Goal: Transaction & Acquisition: Purchase product/service

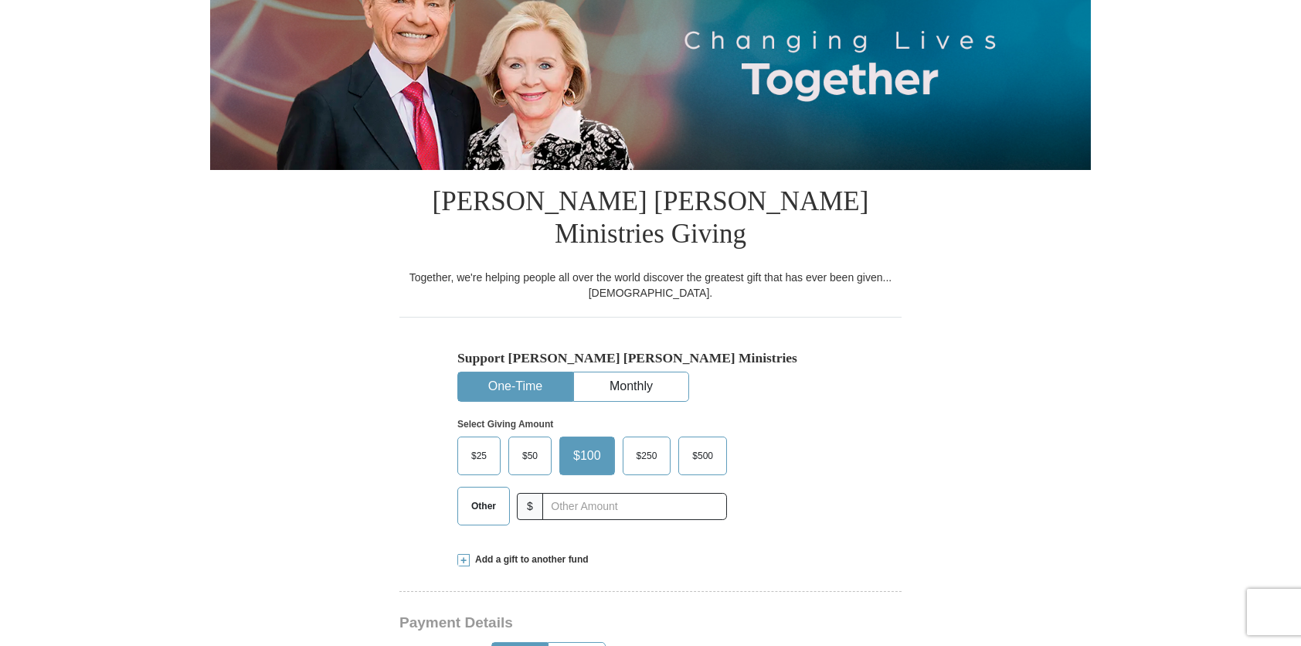
scroll to position [232, 0]
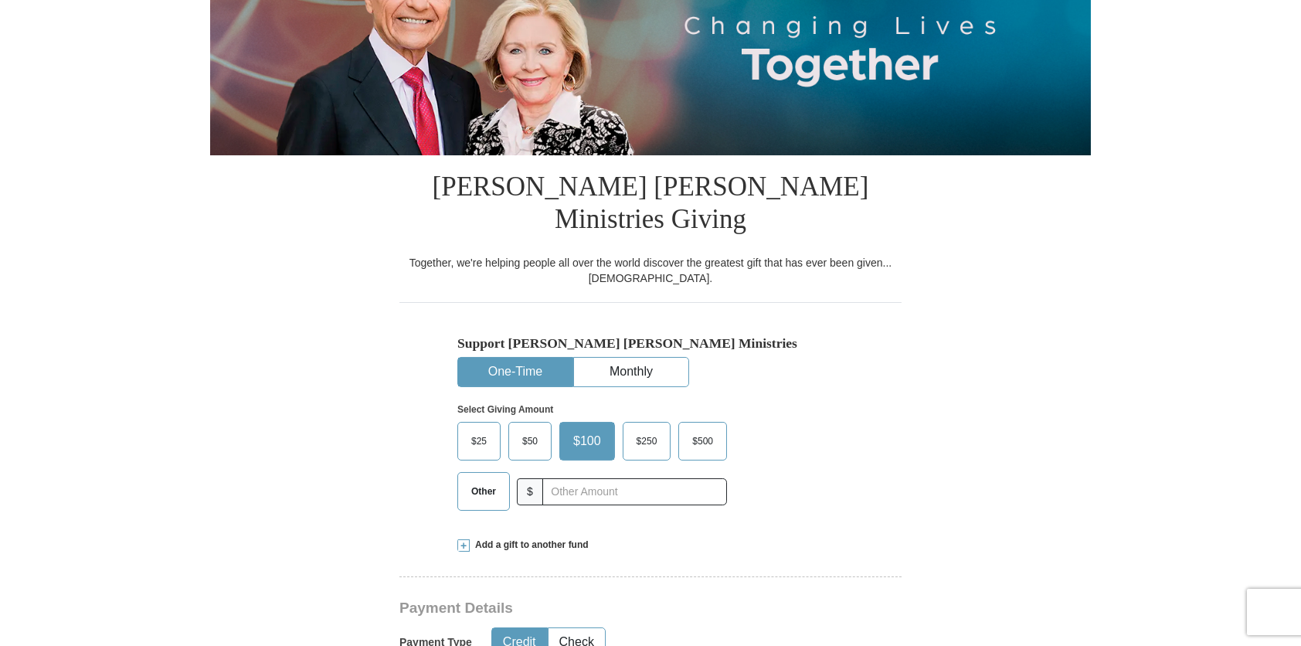
click at [519, 358] on button "One-Time" at bounding box center [515, 372] width 114 height 29
click at [484, 430] on span "$25" at bounding box center [479, 441] width 31 height 23
click at [0, 0] on input "$25" at bounding box center [0, 0] width 0 height 0
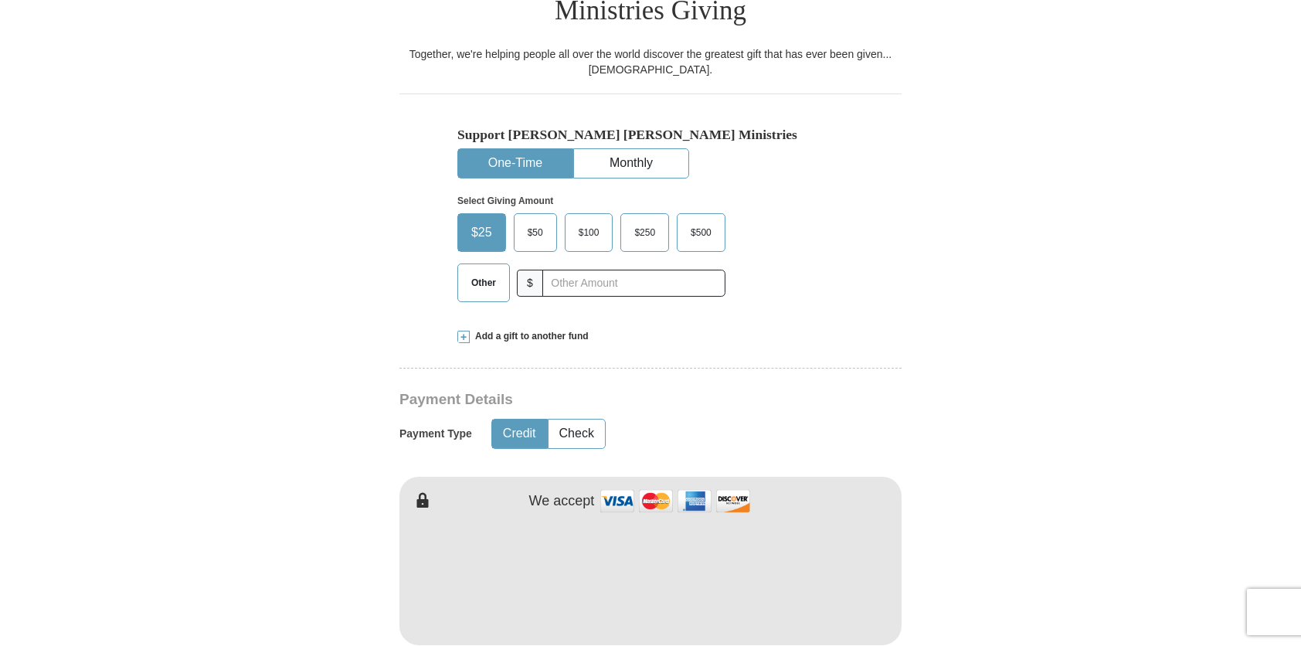
scroll to position [464, 0]
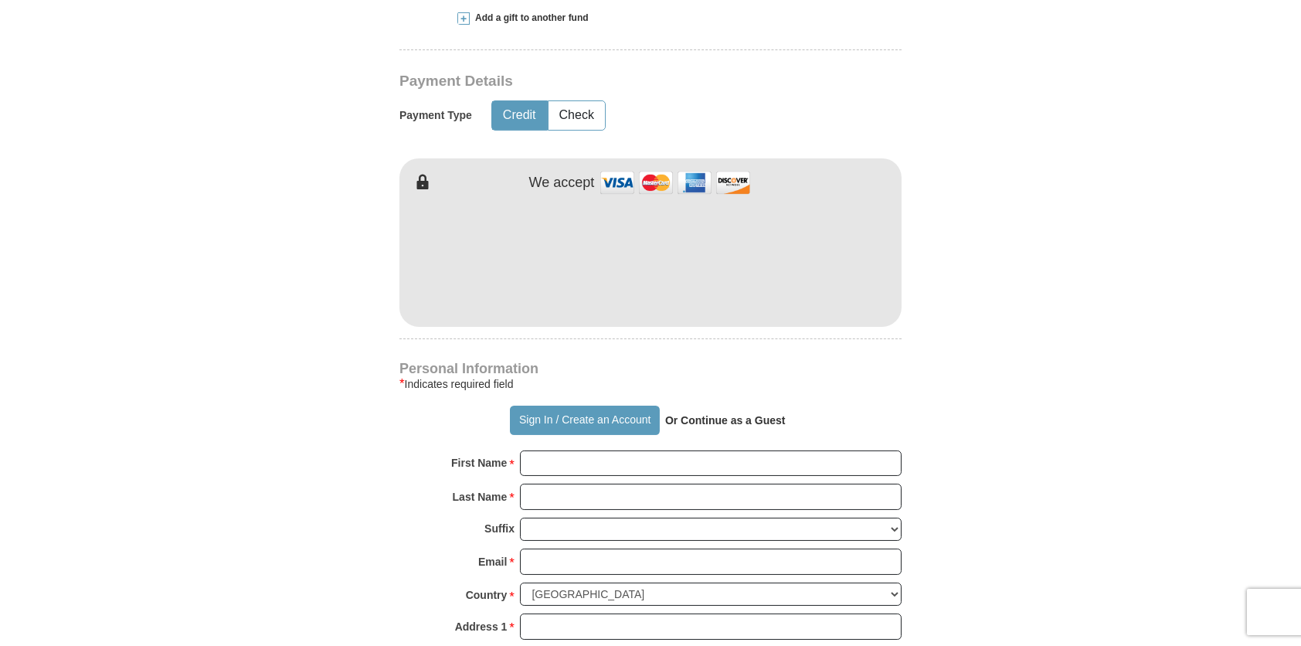
scroll to position [773, 0]
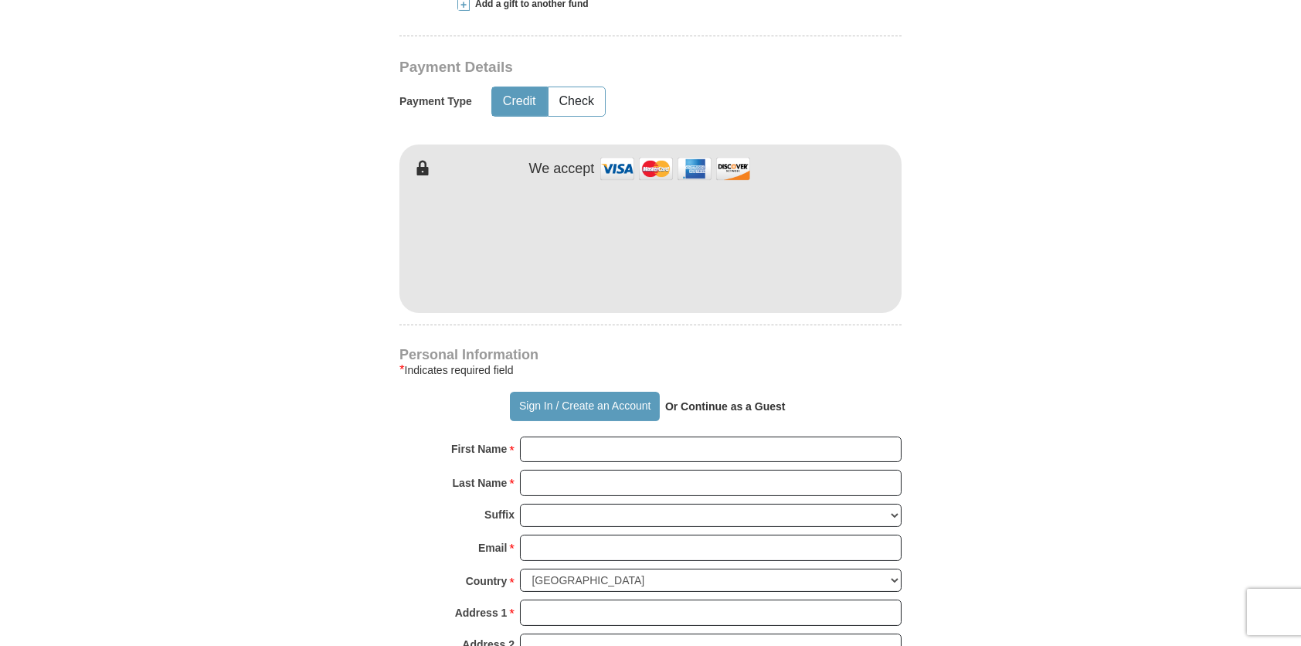
click at [735, 400] on strong "Or Continue as a Guest" at bounding box center [725, 406] width 121 height 12
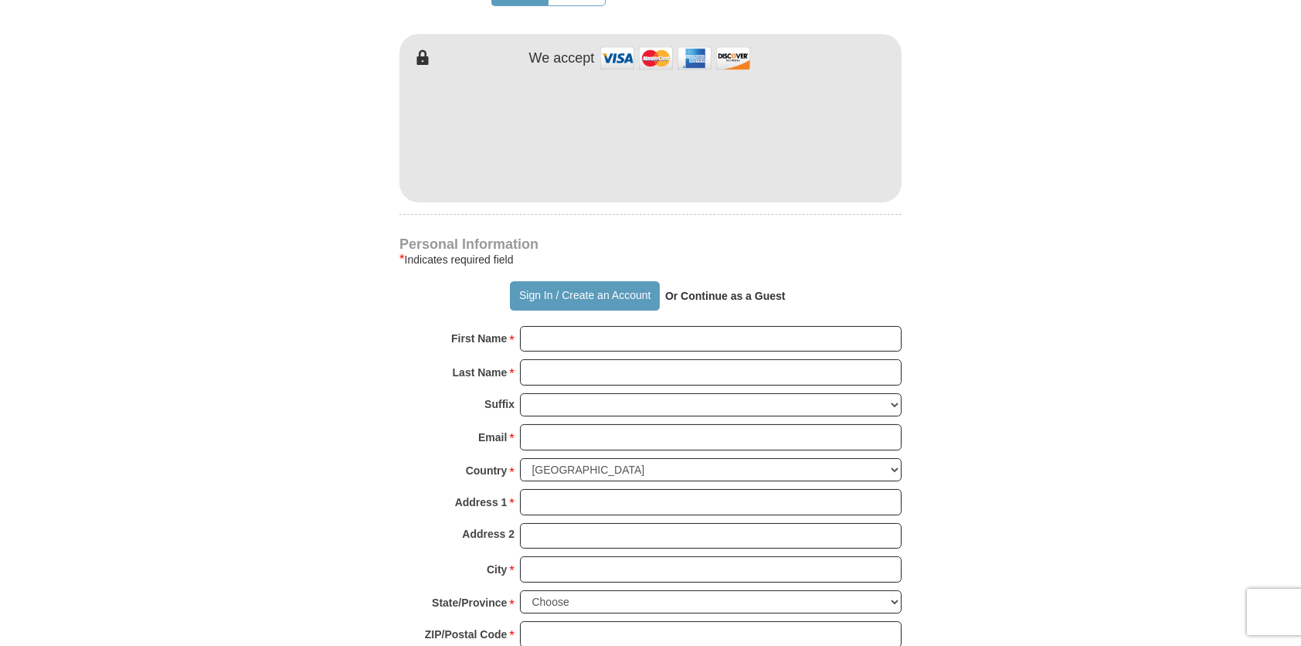
scroll to position [927, 0]
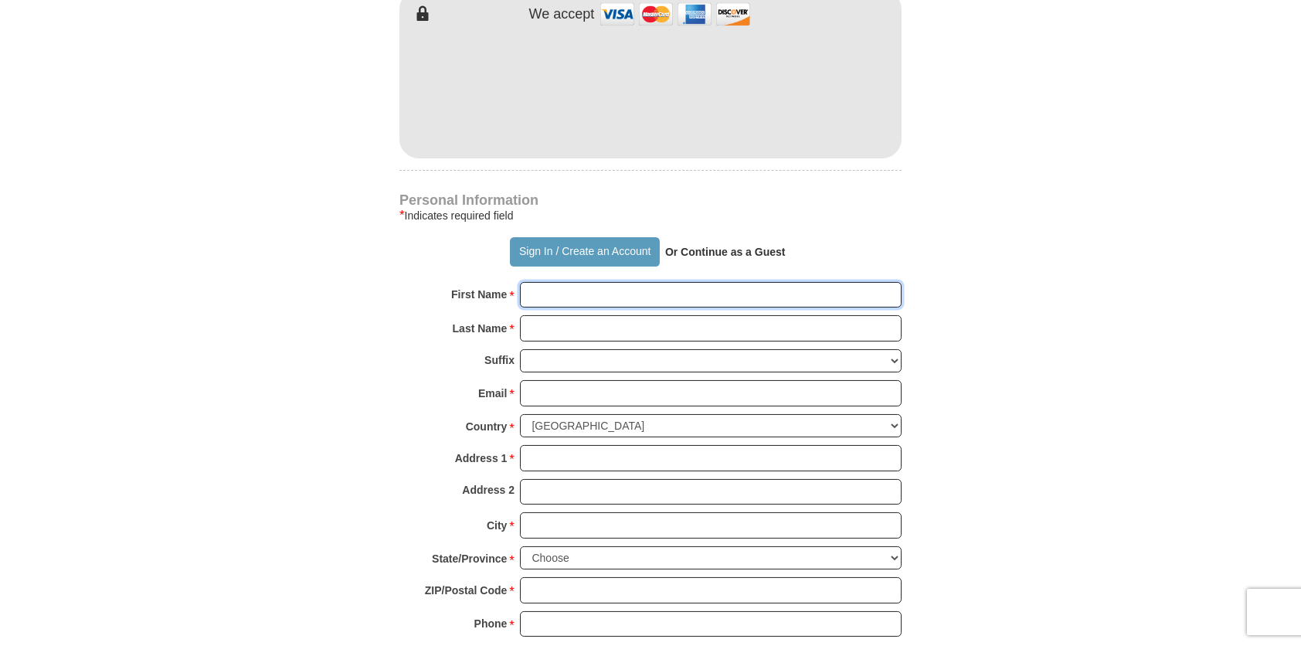
click at [603, 282] on input "First Name *" at bounding box center [711, 295] width 382 height 26
type input "[PERSON_NAME]"
type input "Khumalo"
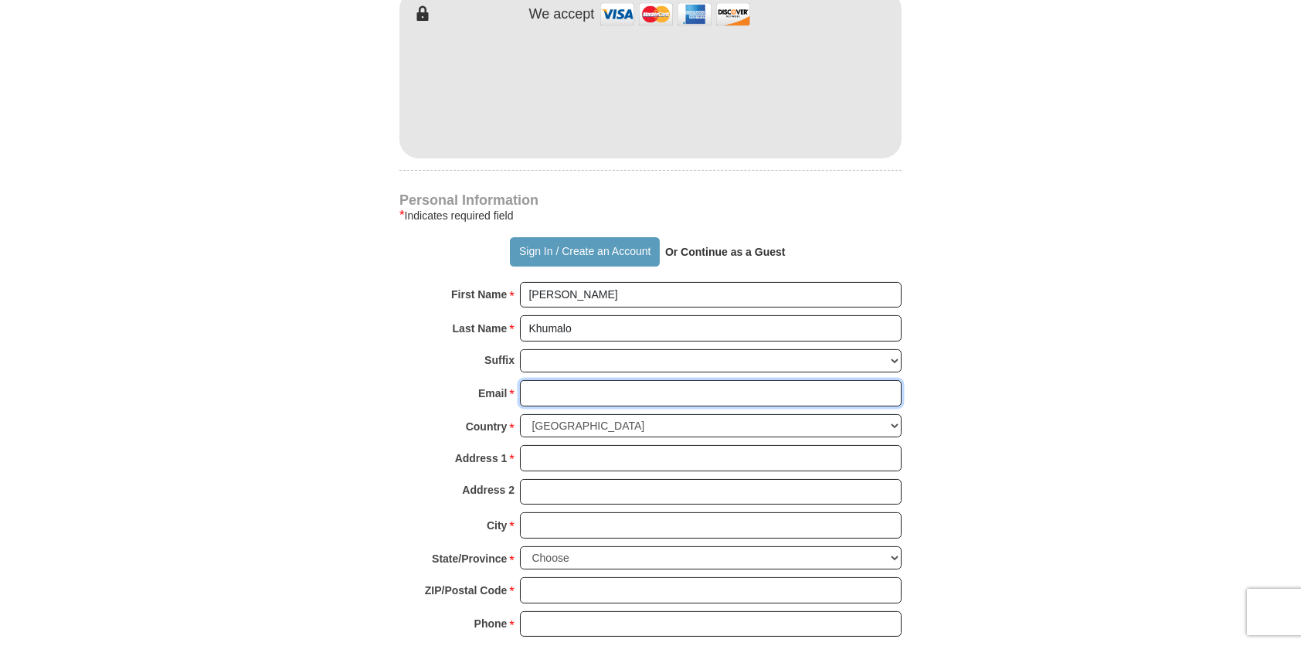
type input "63-202"
drag, startPoint x: 591, startPoint y: 355, endPoint x: 508, endPoint y: 358, distance: 83.5
click at [508, 380] on div "Email * 63-202 Please enter Email The email address you have entered is not val…" at bounding box center [650, 397] width 502 height 34
click at [709, 246] on strong "Or Continue as a Guest" at bounding box center [725, 252] width 121 height 12
click at [579, 445] on input "Address 1 *" at bounding box center [711, 458] width 382 height 26
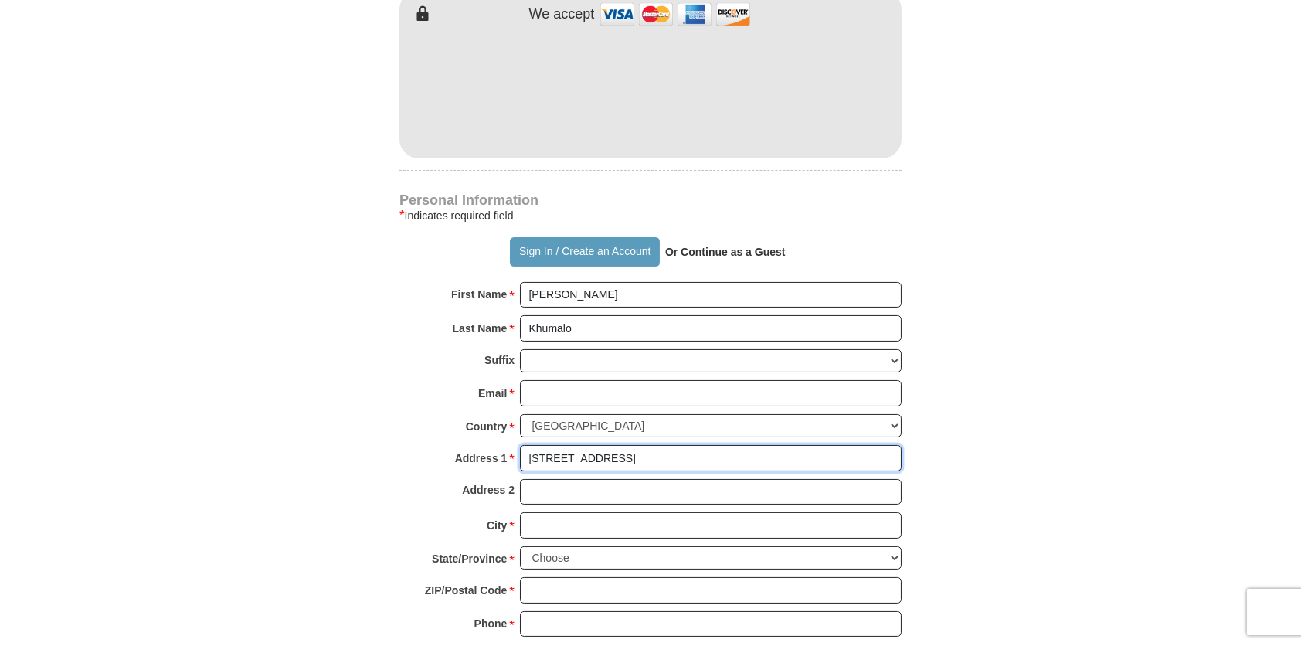
type input "[STREET_ADDRESS]"
click at [540, 512] on input "City *" at bounding box center [711, 525] width 382 height 26
type input "Auburn"
click at [552, 546] on select "Choose [US_STATE] [US_STATE] [US_STATE] [US_STATE] [US_STATE] Armed Forces Amer…" at bounding box center [711, 558] width 382 height 24
select select "WA"
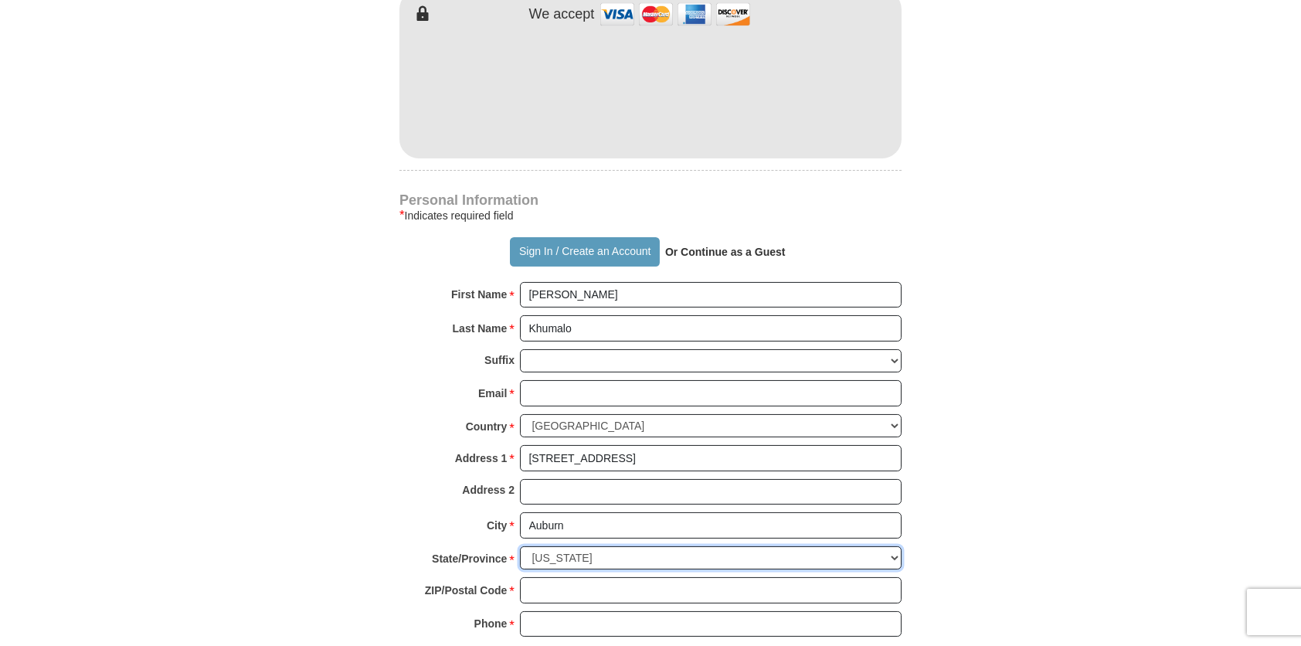
click at [520, 546] on select "Choose [US_STATE] [US_STATE] [US_STATE] [US_STATE] [US_STATE] Armed Forces Amer…" at bounding box center [711, 558] width 382 height 24
click at [570, 577] on input "ZIP/Postal Code *" at bounding box center [711, 590] width 382 height 26
type input "98092"
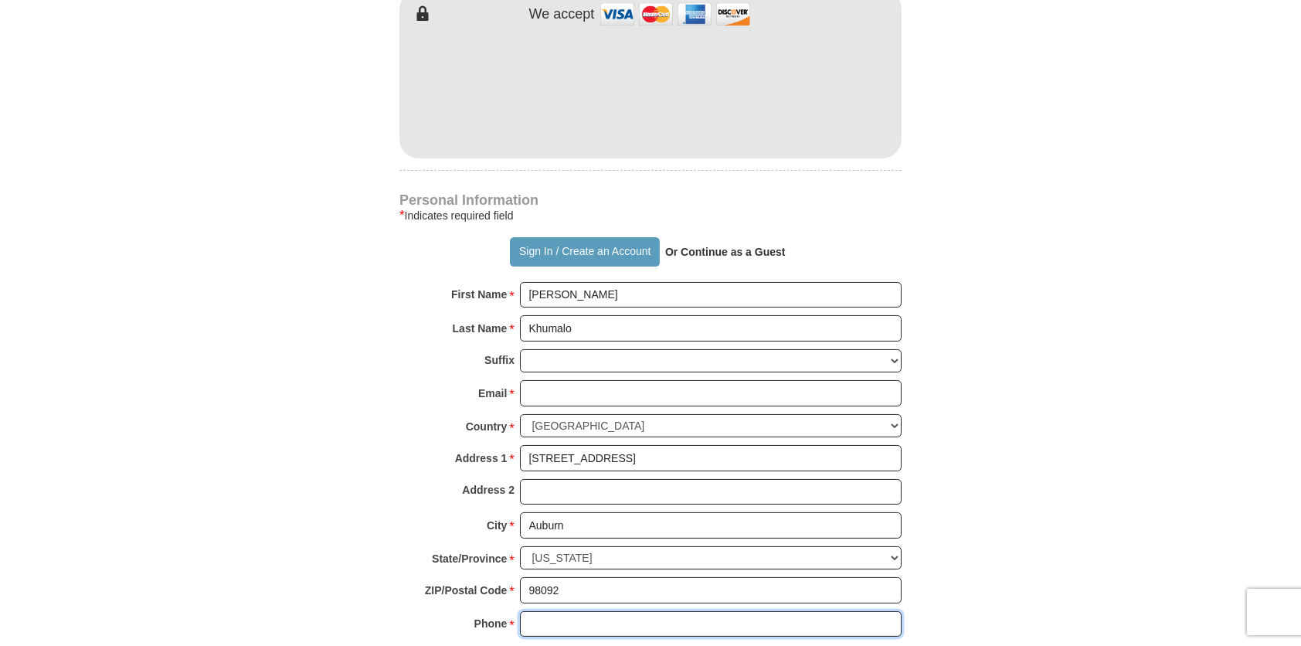
click at [554, 611] on input "Phone * *" at bounding box center [711, 624] width 382 height 26
type input "2537365031"
click at [1037, 465] on form "Already have an account? Sign in for faster giving. Don't have an account? Crea…" at bounding box center [650, 104] width 881 height 1938
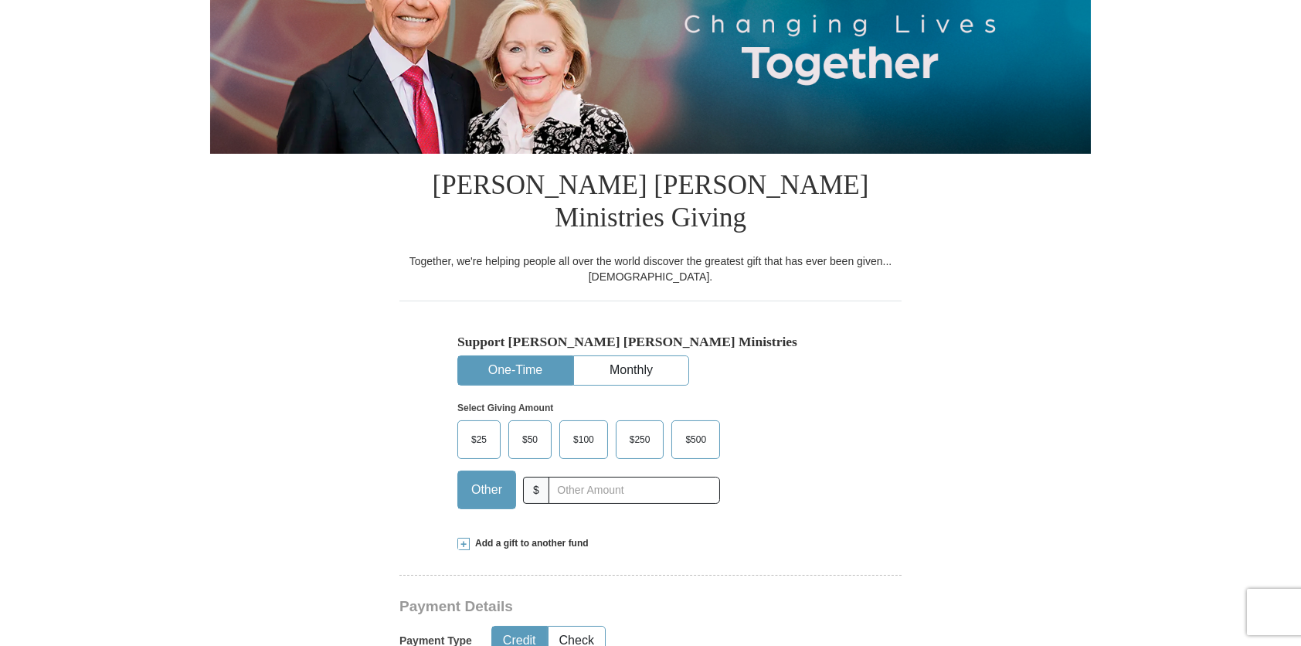
scroll to position [232, 0]
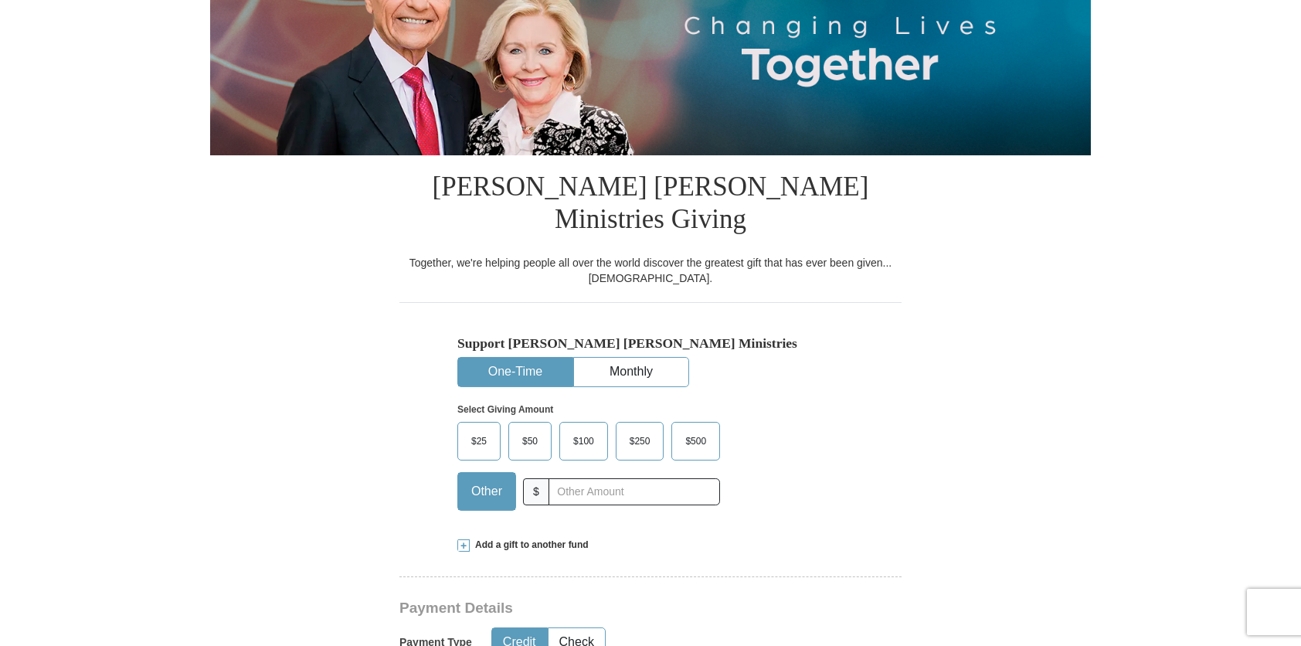
click at [494, 423] on label "$25" at bounding box center [479, 441] width 42 height 37
click at [0, 0] on input "$25" at bounding box center [0, 0] width 0 height 0
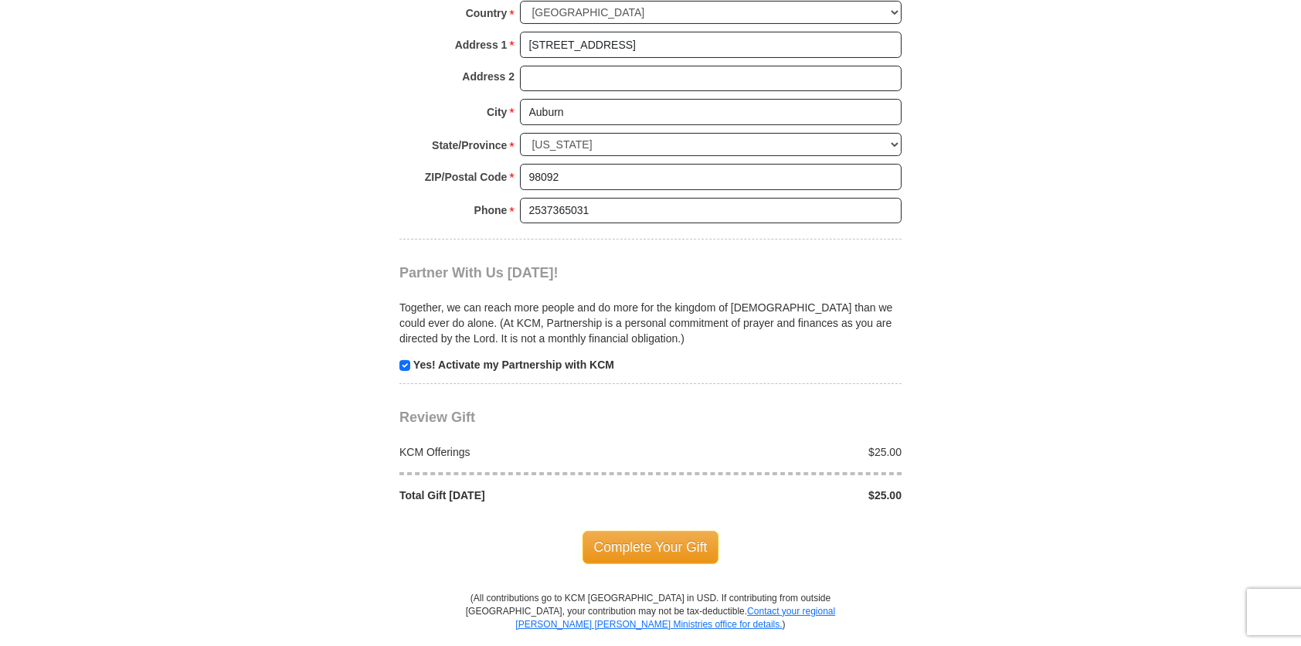
scroll to position [1468, 0]
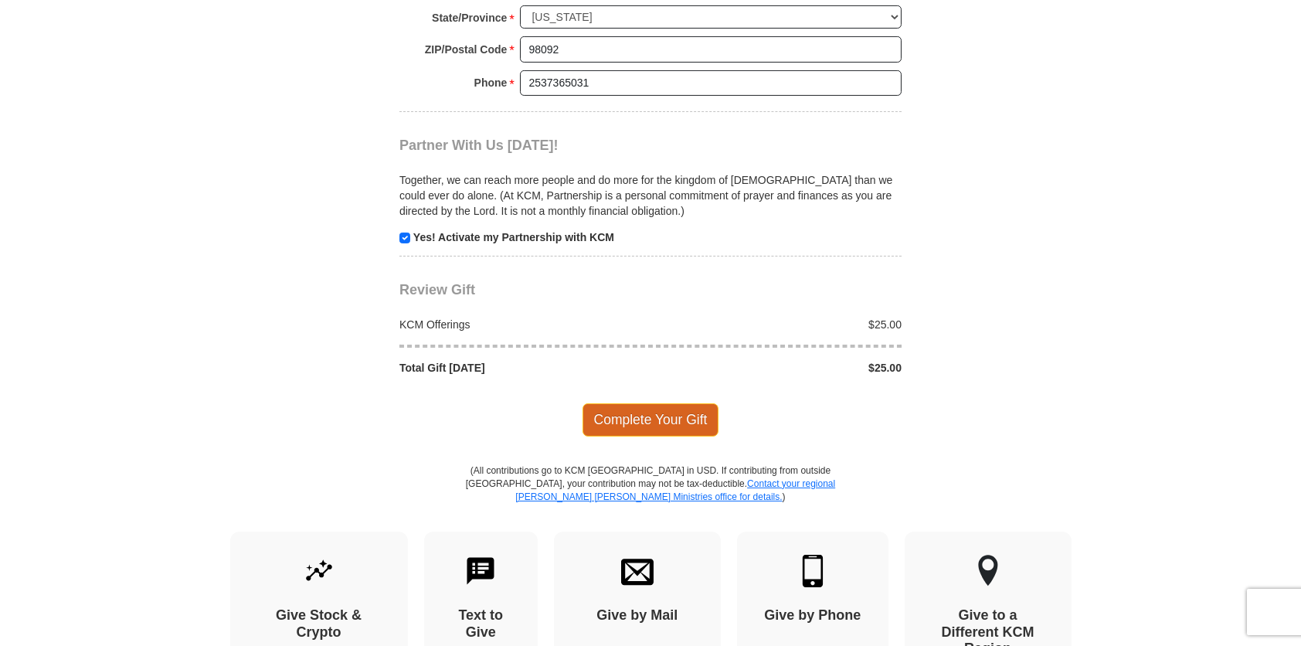
click at [677, 403] on span "Complete Your Gift" at bounding box center [651, 419] width 137 height 32
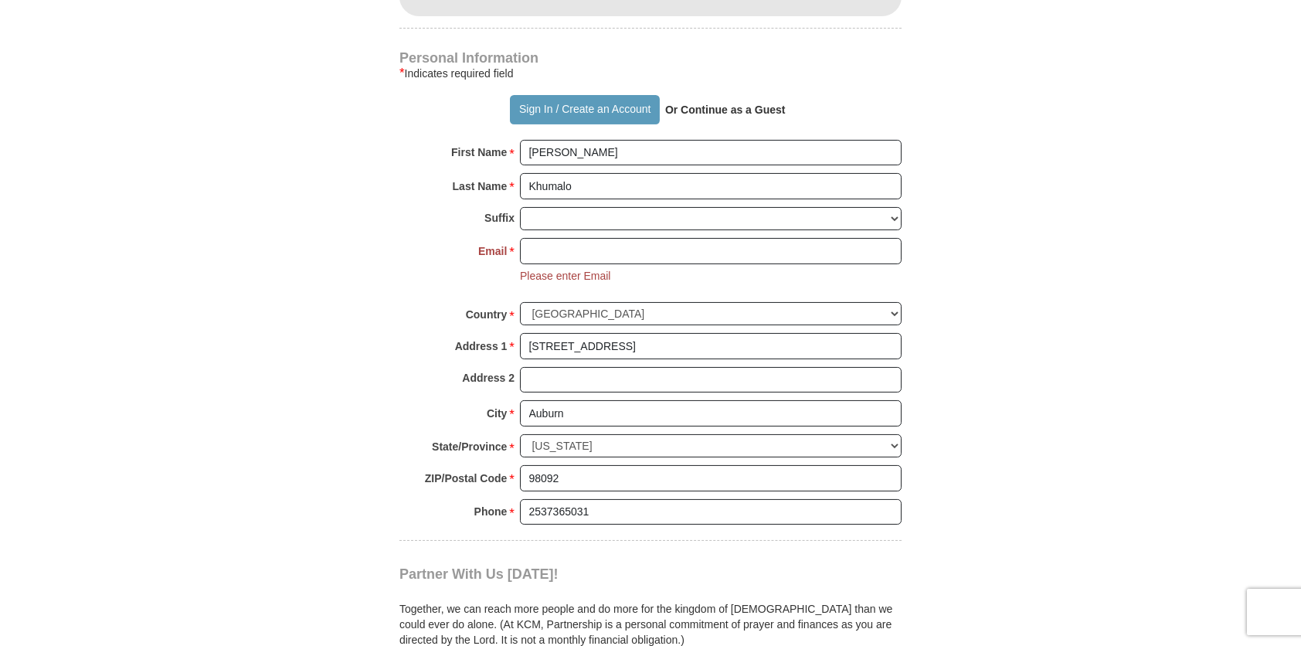
scroll to position [1028, 0]
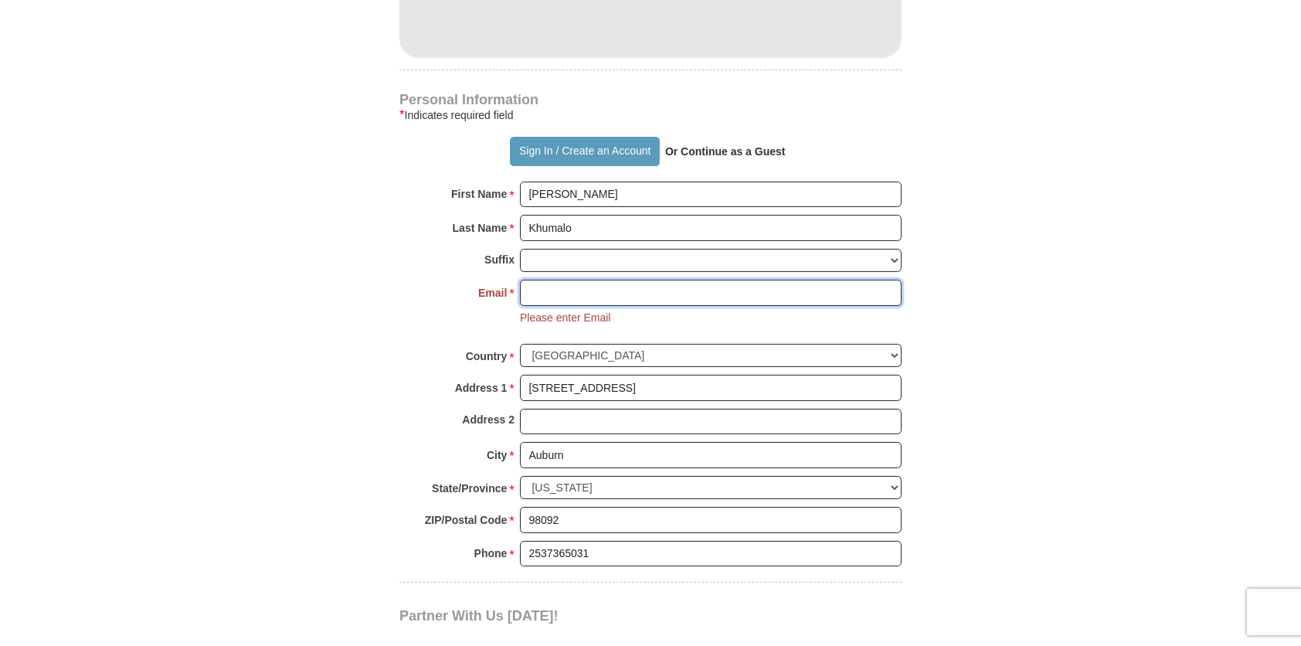
click at [575, 280] on input "Email *" at bounding box center [711, 293] width 382 height 26
type input "[EMAIL_ADDRESS][DOMAIN_NAME]"
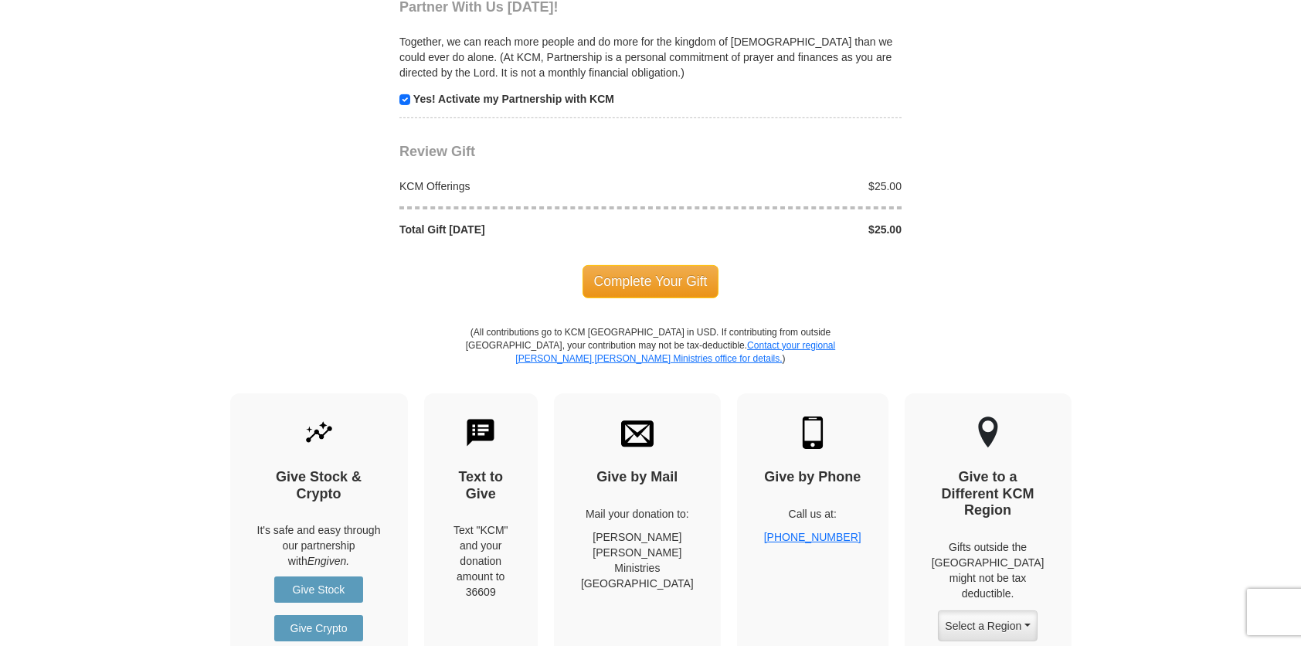
scroll to position [1646, 0]
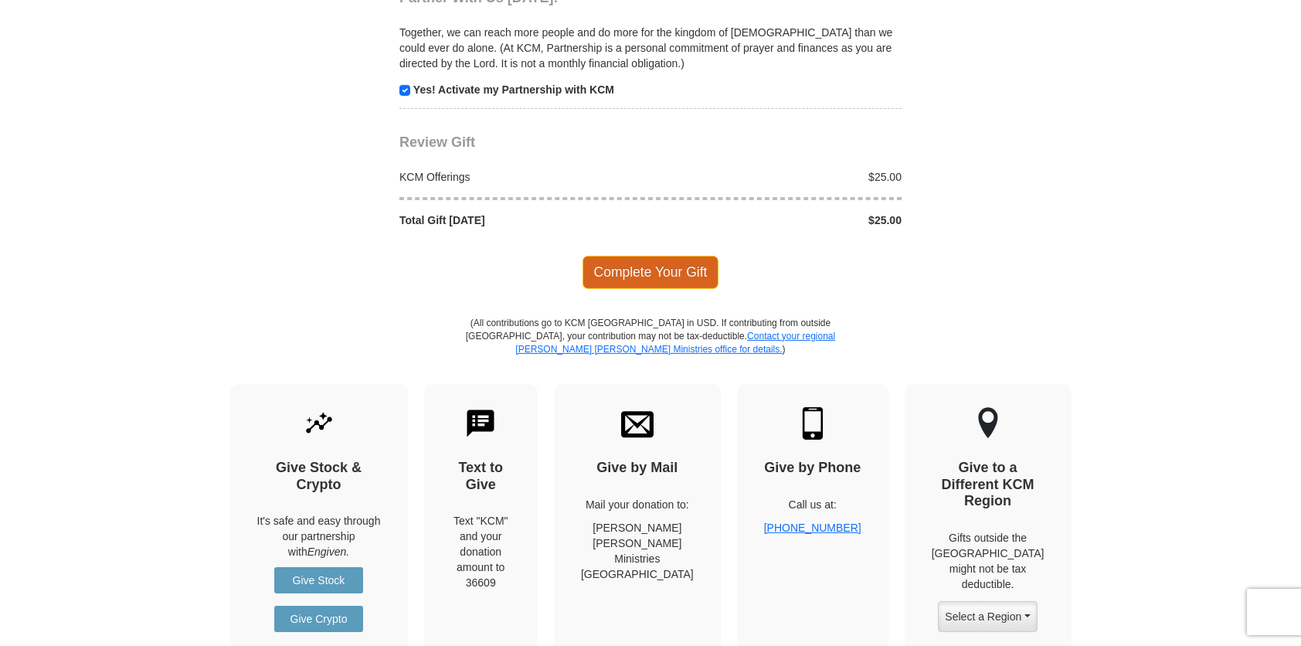
click at [678, 256] on span "Complete Your Gift" at bounding box center [651, 272] width 137 height 32
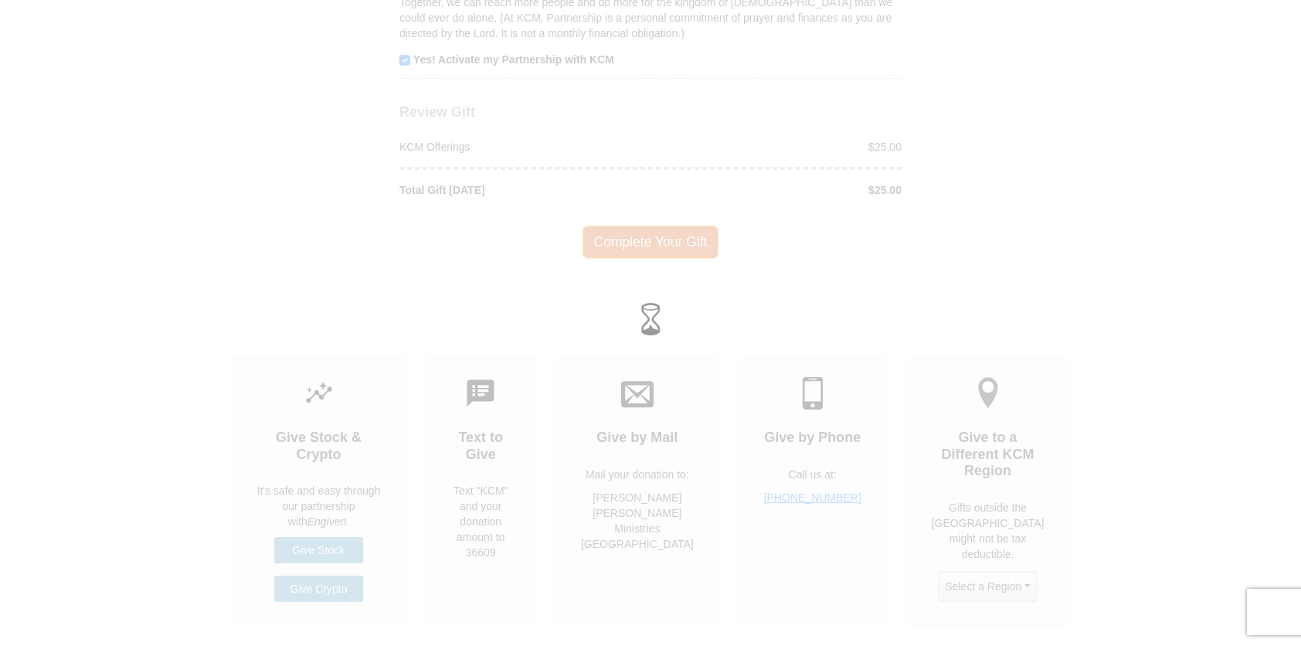
scroll to position [1616, 0]
